Goal: Information Seeking & Learning: Learn about a topic

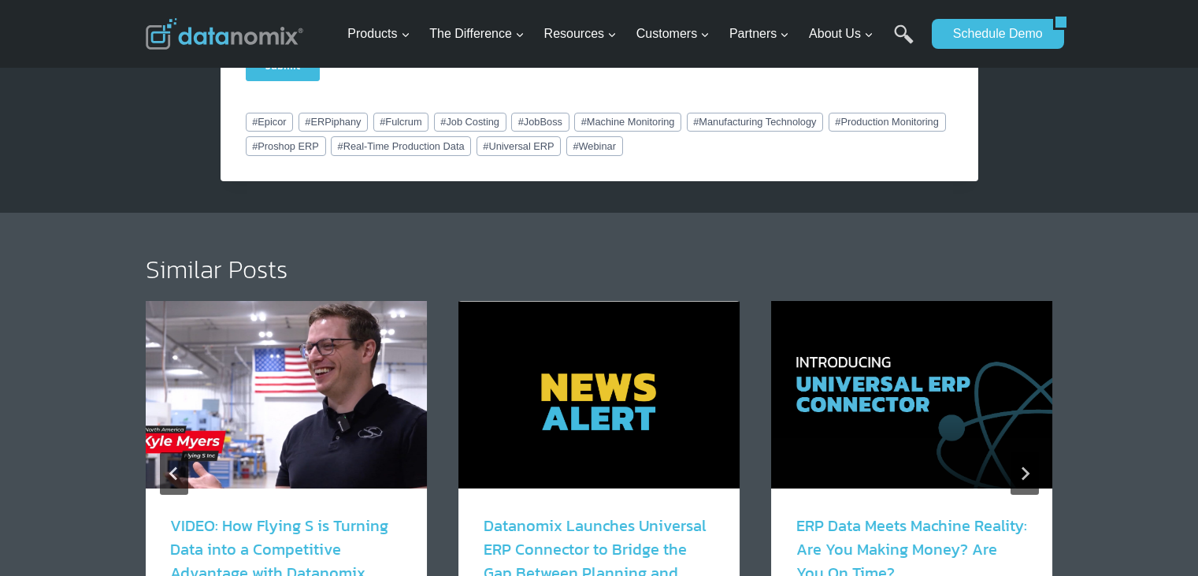
click at [219, 372] on img "1 of 6" at bounding box center [285, 395] width 281 height 188
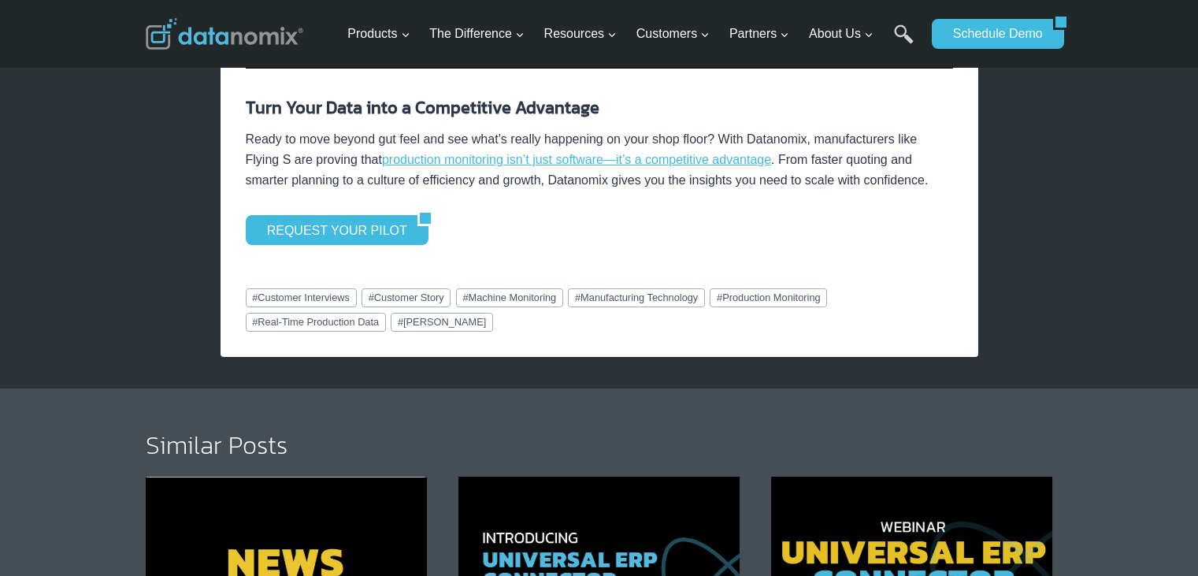
scroll to position [2758, 0]
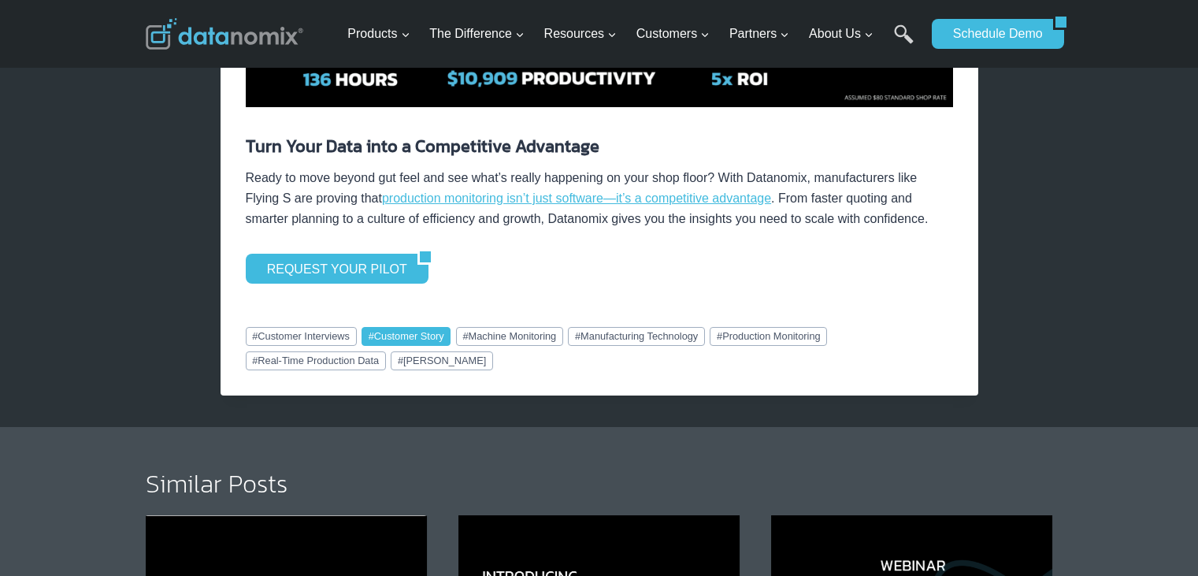
click at [410, 332] on link "# Customer Story" at bounding box center [406, 336] width 89 height 19
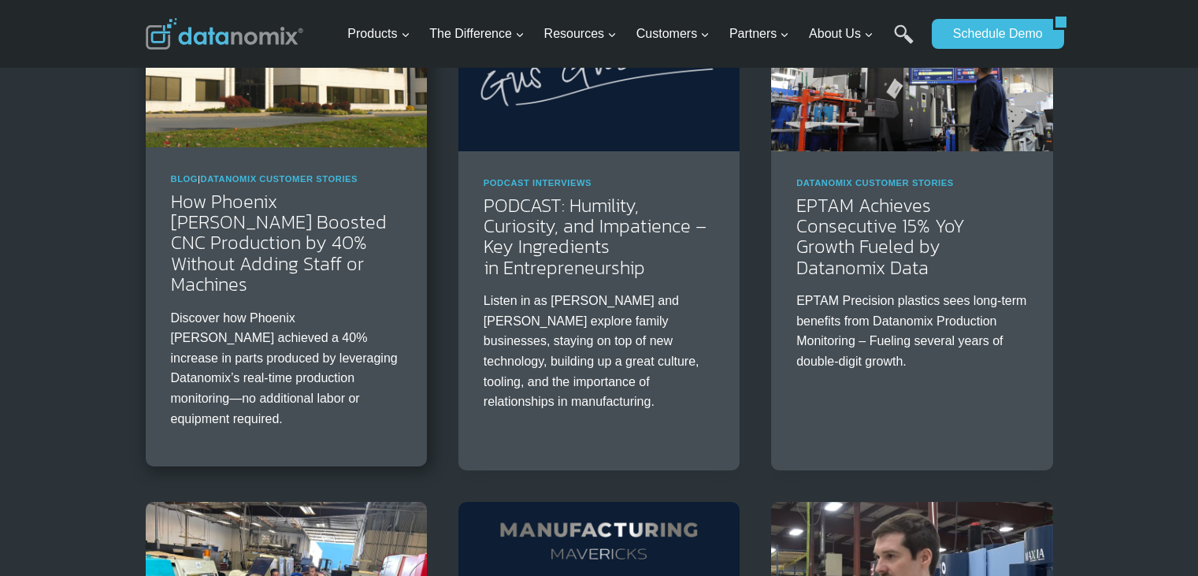
scroll to position [1418, 0]
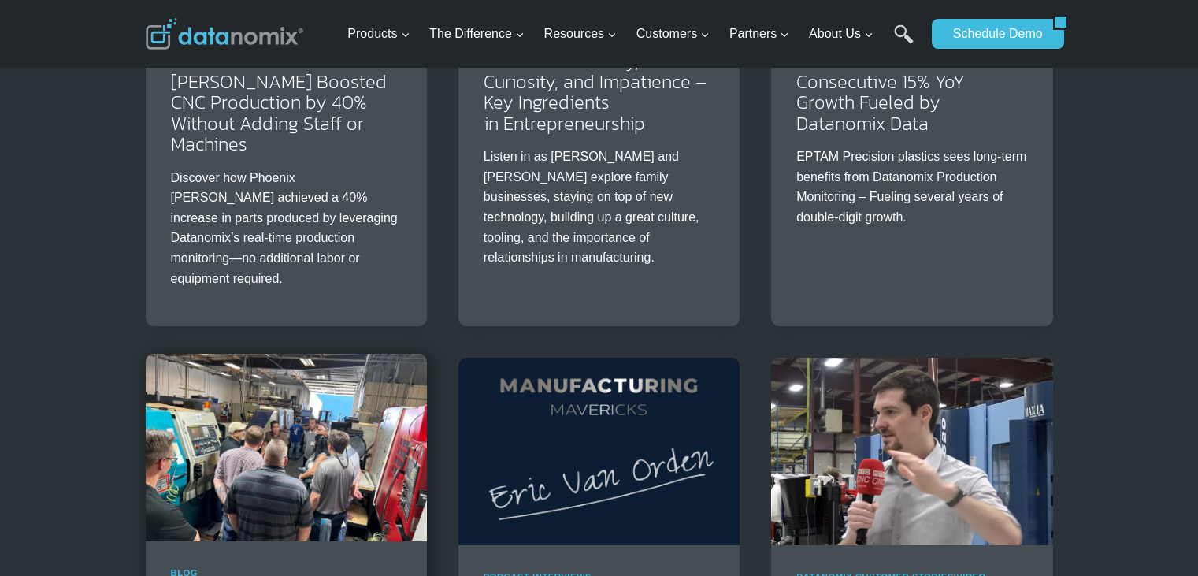
click at [233, 372] on img at bounding box center [286, 448] width 281 height 188
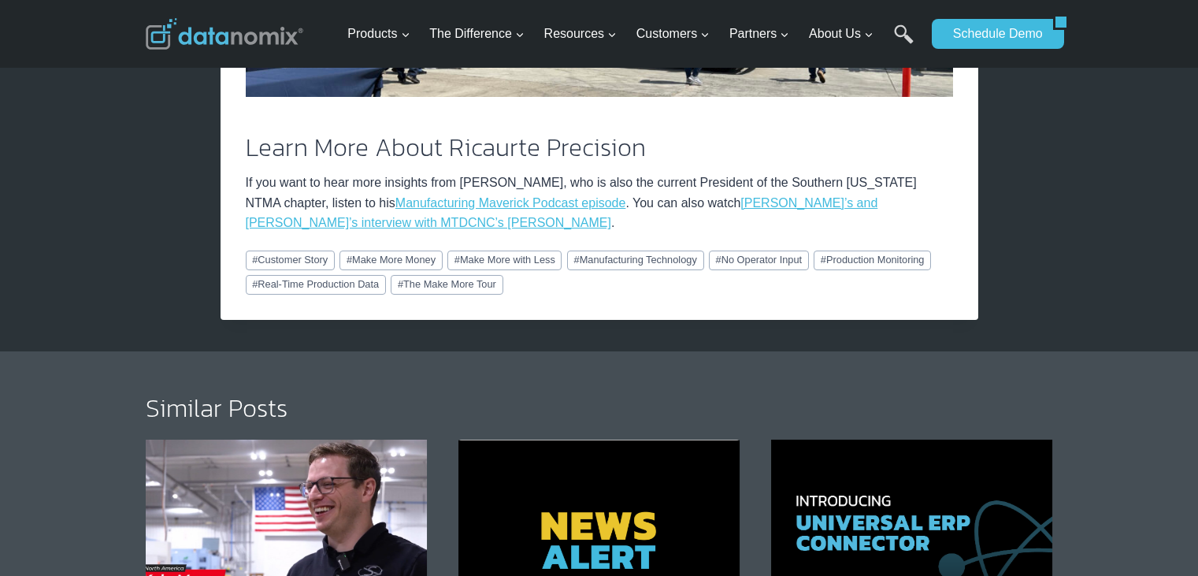
scroll to position [2915, 0]
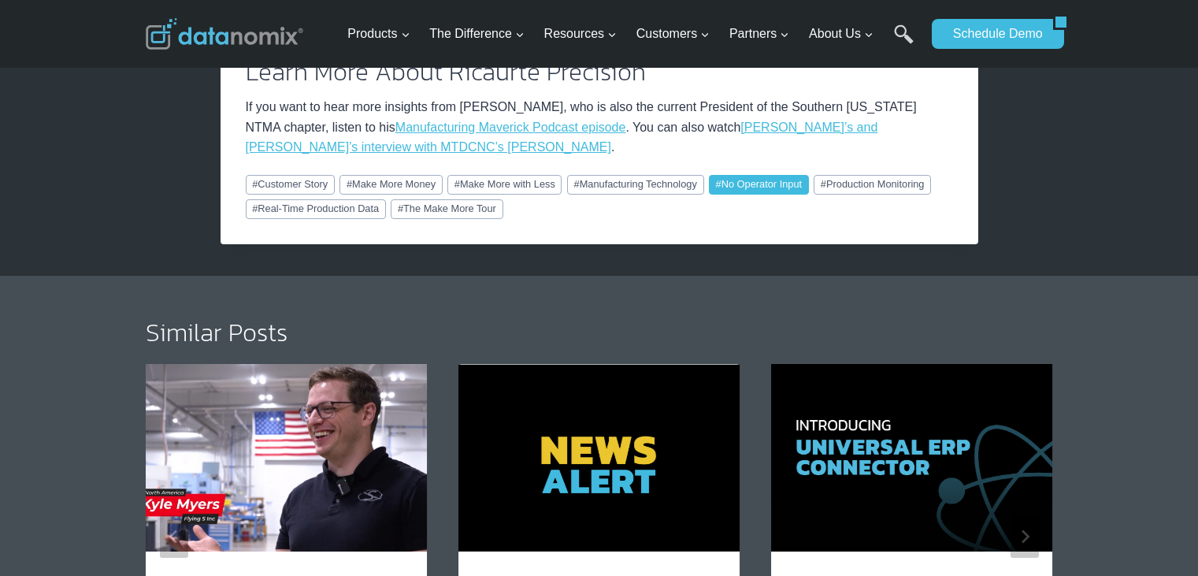
click at [780, 175] on link "# No Operator Input" at bounding box center [759, 184] width 100 height 19
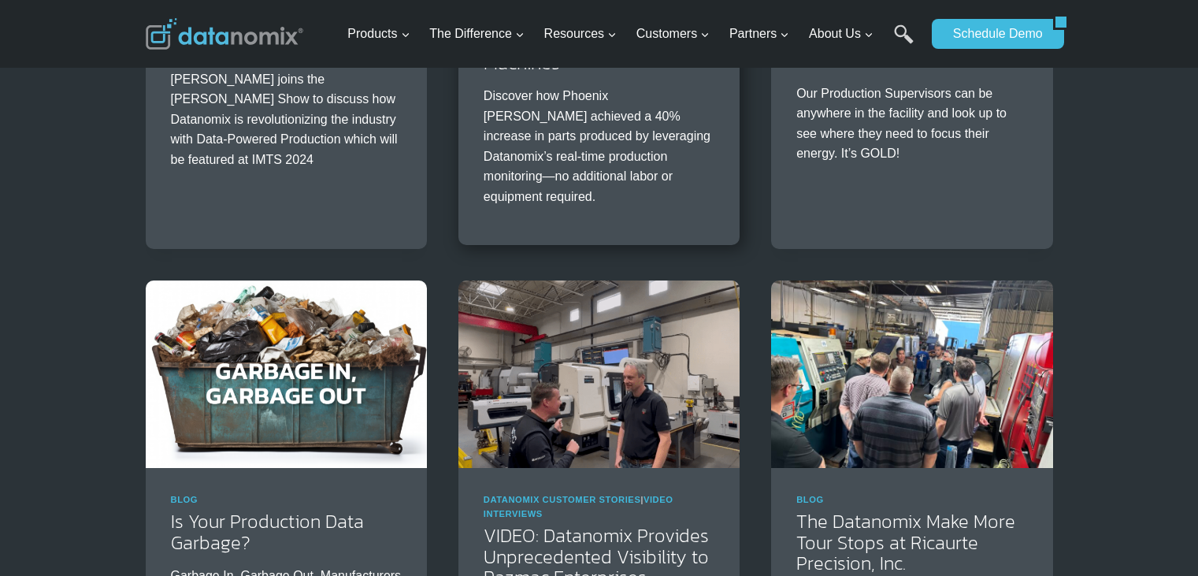
scroll to position [1182, 0]
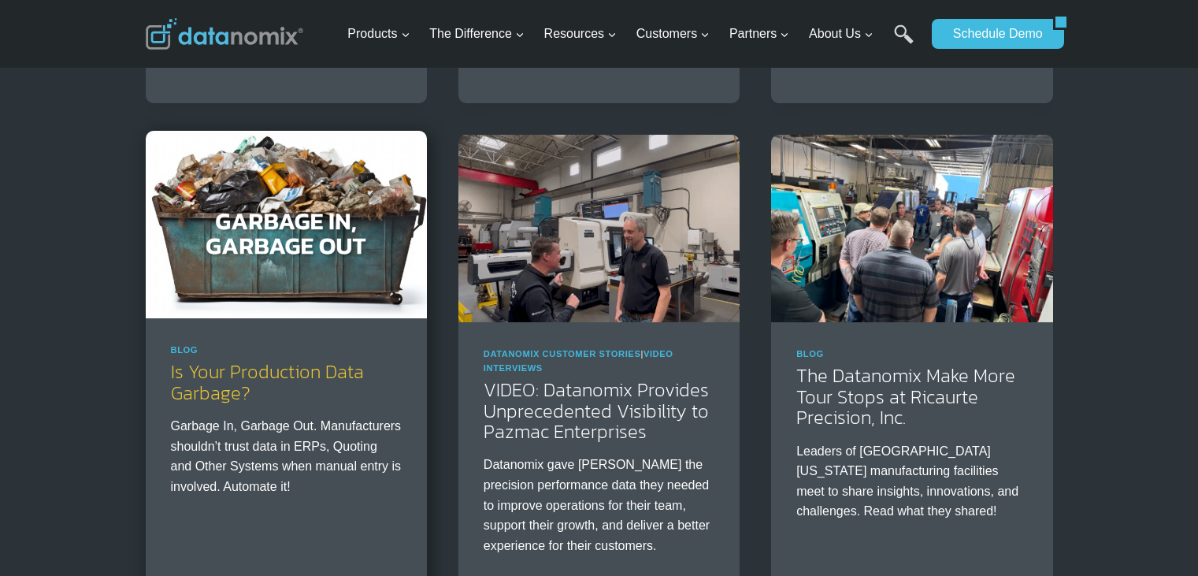
click at [297, 358] on link "Is Your Production Data Garbage?" at bounding box center [267, 382] width 193 height 48
